Goal: Task Accomplishment & Management: Manage account settings

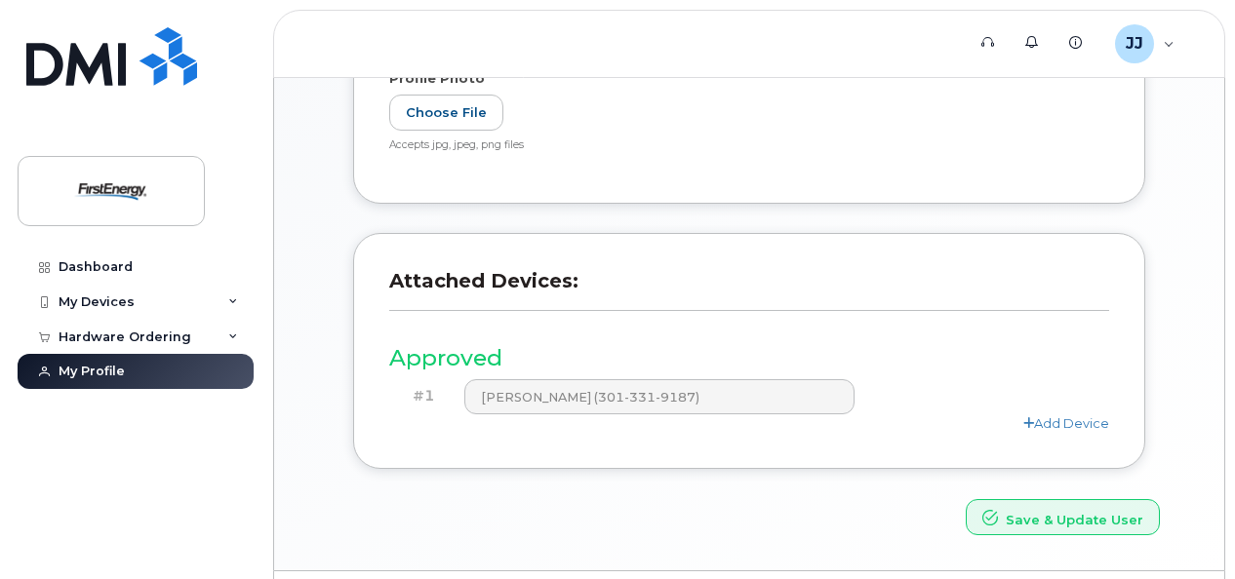
scroll to position [712, 0]
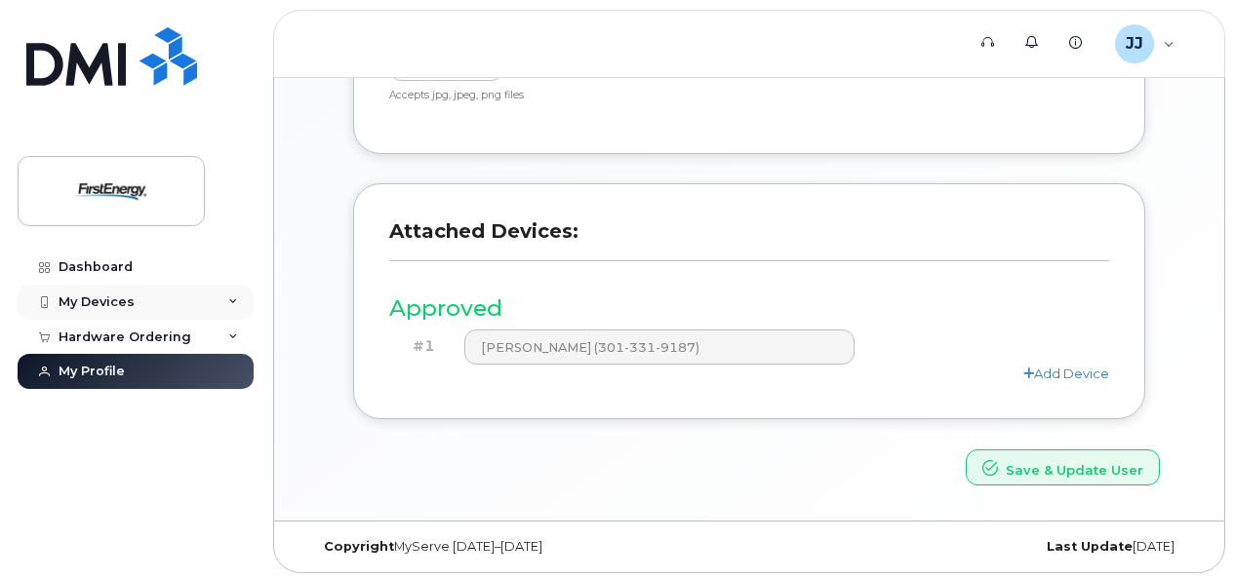
click at [227, 303] on div "My Devices" at bounding box center [136, 302] width 236 height 35
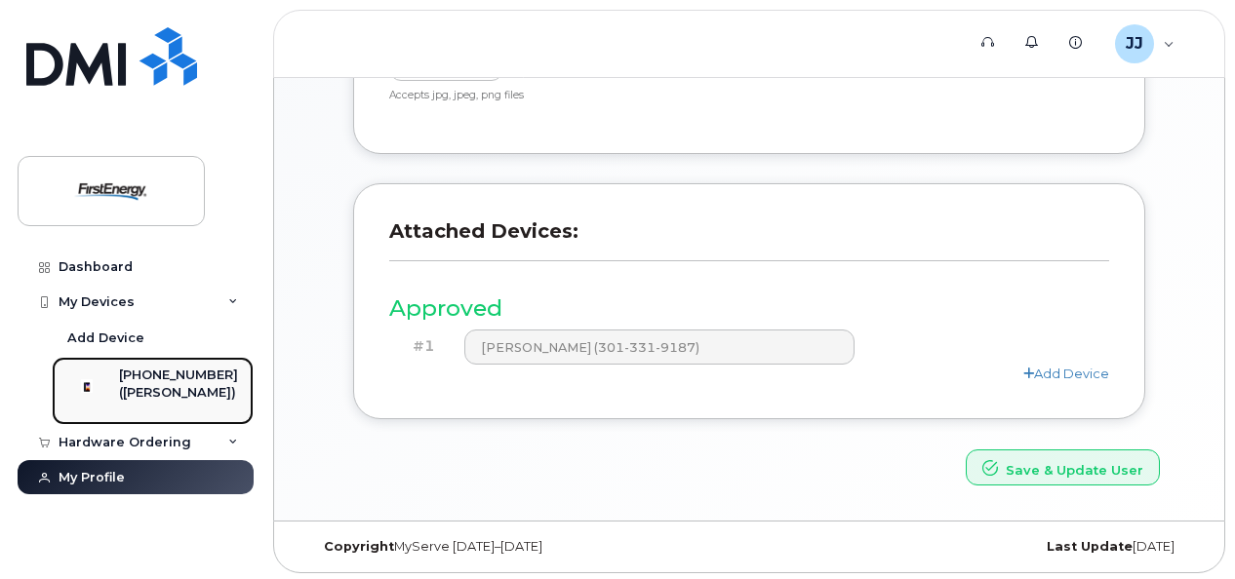
click at [175, 384] on div "([PERSON_NAME])" at bounding box center [178, 393] width 119 height 18
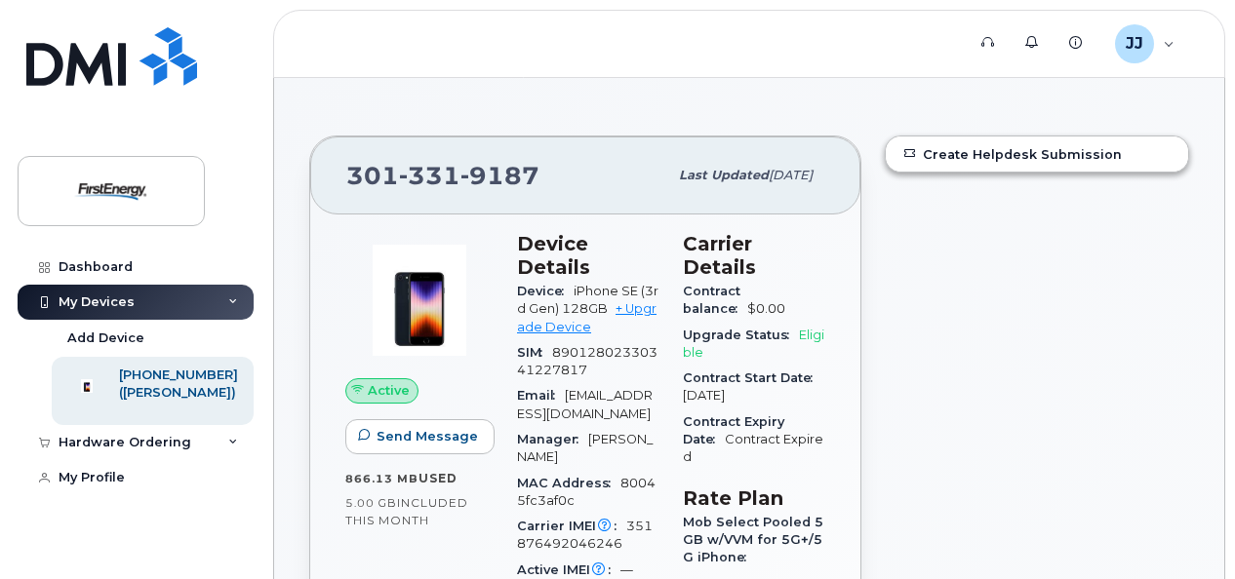
scroll to position [121, 0]
